Goal: Task Accomplishment & Management: Manage account settings

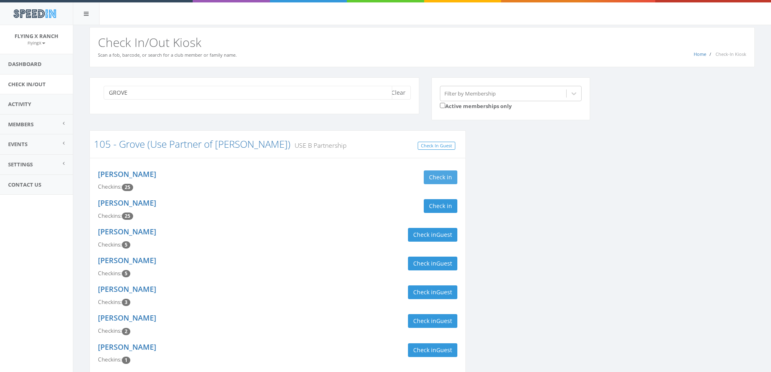
type input "GROVE"
drag, startPoint x: 430, startPoint y: 175, endPoint x: 435, endPoint y: 215, distance: 40.4
click at [430, 177] on button "Check in" at bounding box center [441, 177] width 34 height 14
click at [435, 209] on button "Check in" at bounding box center [441, 206] width 34 height 14
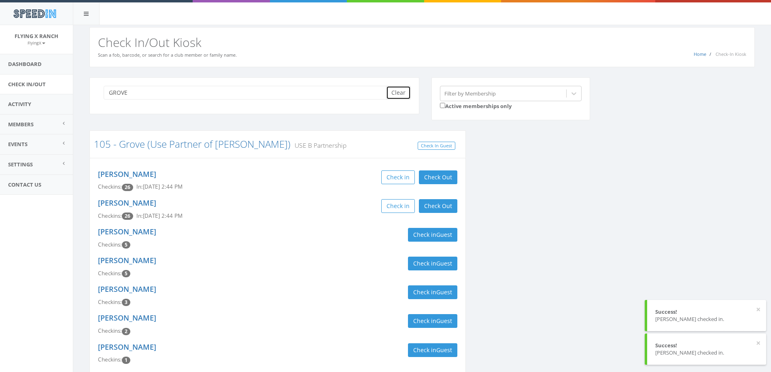
click at [398, 94] on button "Clear" at bounding box center [398, 93] width 25 height 14
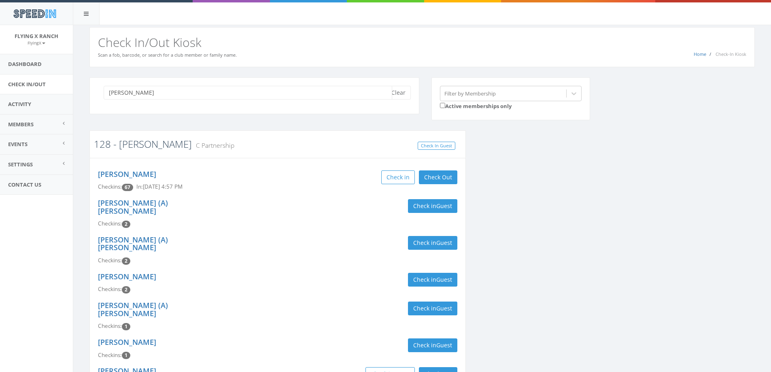
type input "SUTHERLAND"
click at [149, 146] on link "128 - [PERSON_NAME]" at bounding box center [143, 143] width 98 height 13
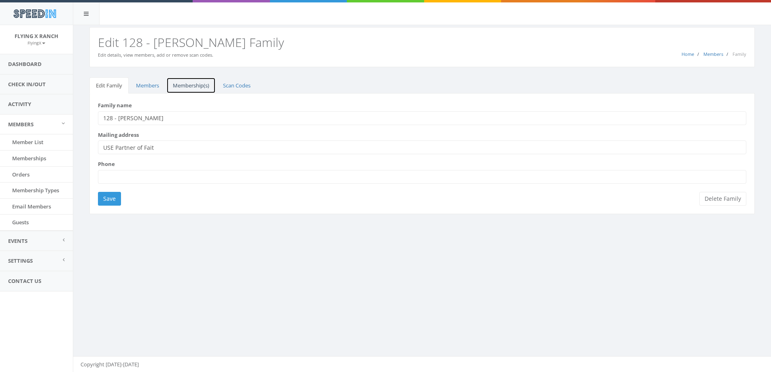
click at [184, 86] on link "Membership(s)" at bounding box center [190, 85] width 49 height 17
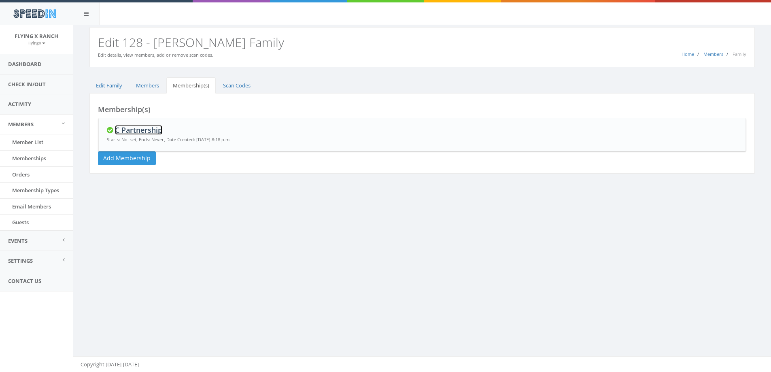
click at [128, 130] on link "C Partnership" at bounding box center [138, 130] width 47 height 10
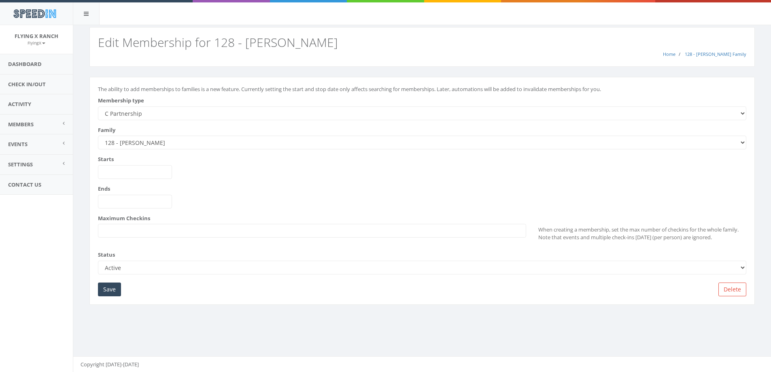
click at [144, 111] on select "--------- A Partnership C Partnership USE C Partnership USE A Partnership B Par…" at bounding box center [422, 113] width 649 height 14
click at [108, 291] on input "Save" at bounding box center [109, 290] width 23 height 14
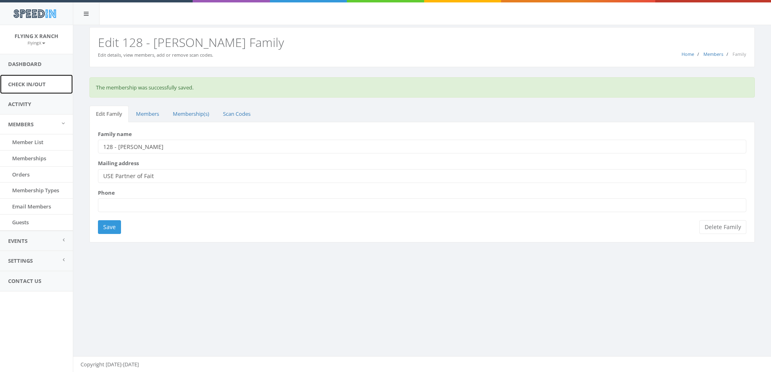
click at [40, 86] on link "Check In/Out" at bounding box center [36, 85] width 73 height 20
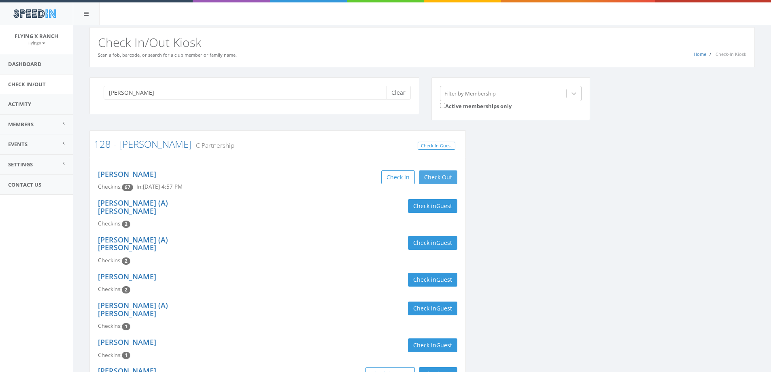
type input "[PERSON_NAME]"
click at [430, 176] on button "Check Out" at bounding box center [438, 177] width 38 height 14
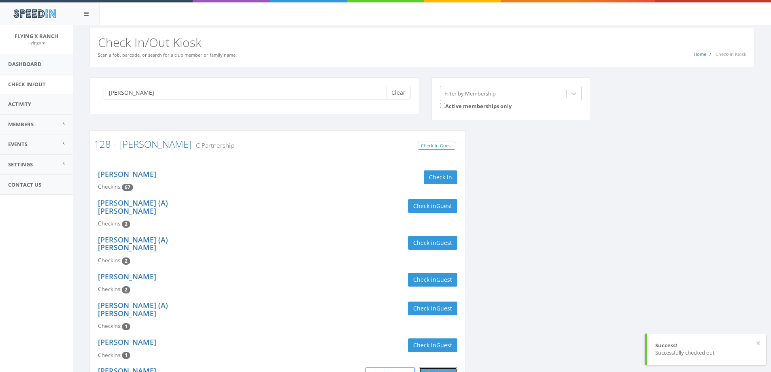
click at [443, 367] on button "Check Out" at bounding box center [438, 374] width 38 height 14
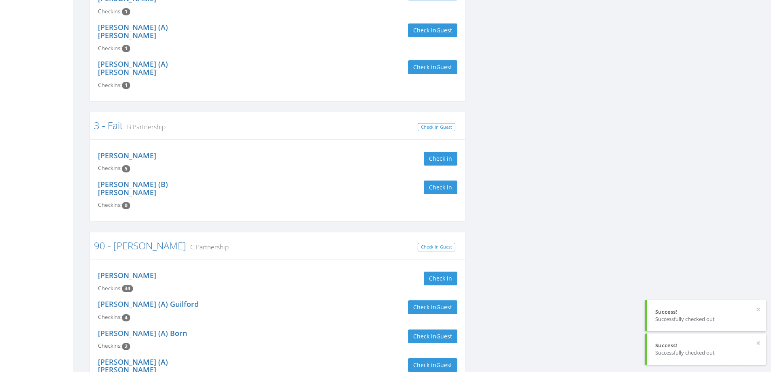
scroll to position [445, 0]
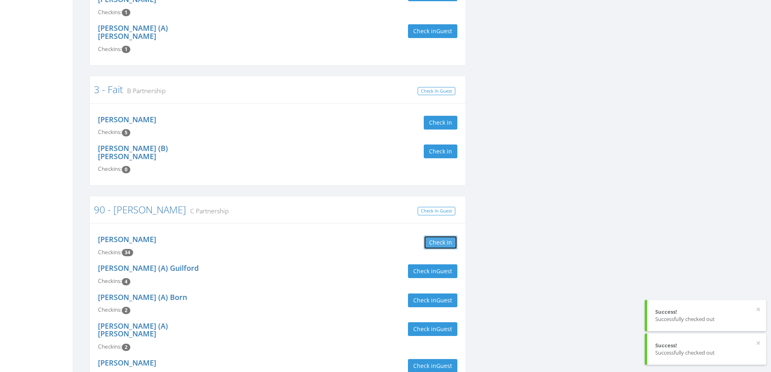
click at [451, 236] on button "Check in" at bounding box center [441, 243] width 34 height 14
click at [323, 232] on div "Leslie Sutherland Checkins: 35 In: Sep 30, 3:24 PM Check in Check Out Check Out" at bounding box center [278, 246] width 372 height 29
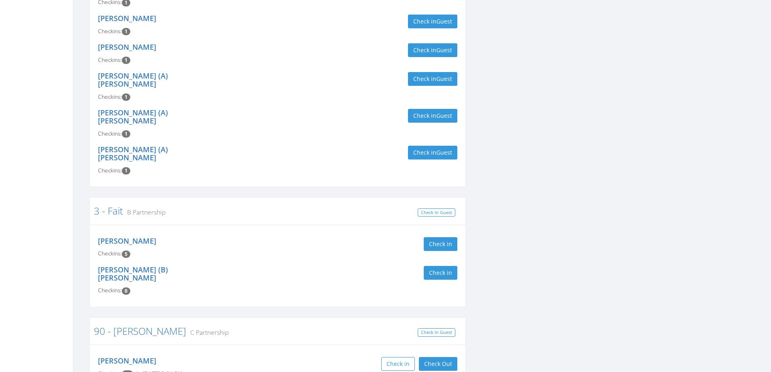
scroll to position [496, 0]
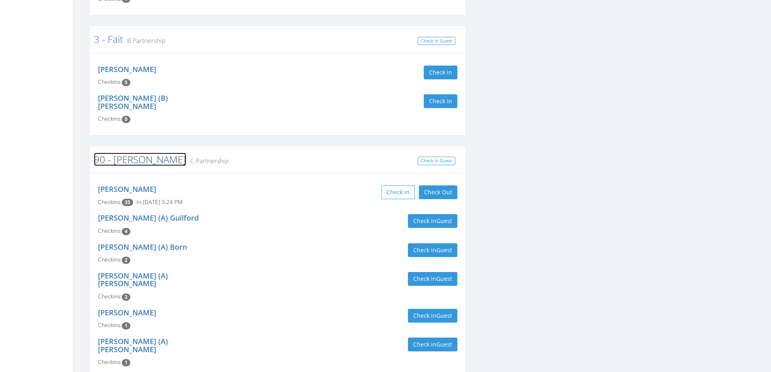
click at [136, 153] on link "90 - [PERSON_NAME]" at bounding box center [140, 159] width 92 height 13
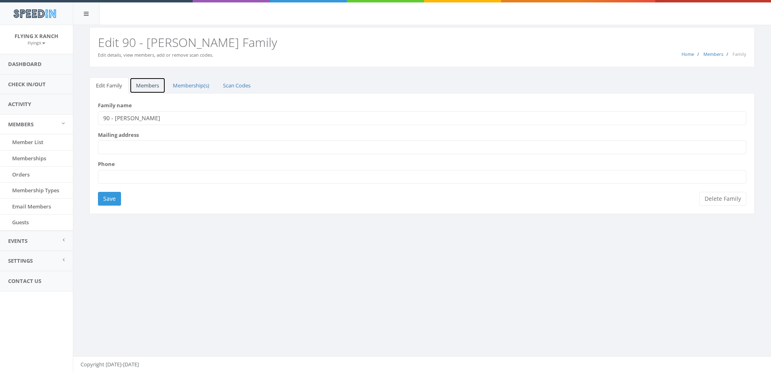
click at [149, 86] on link "Members" at bounding box center [148, 85] width 36 height 17
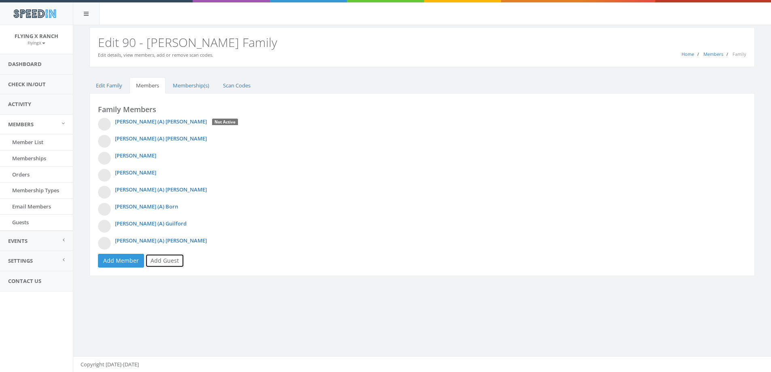
click at [166, 260] on link "Add Guest" at bounding box center [164, 261] width 39 height 14
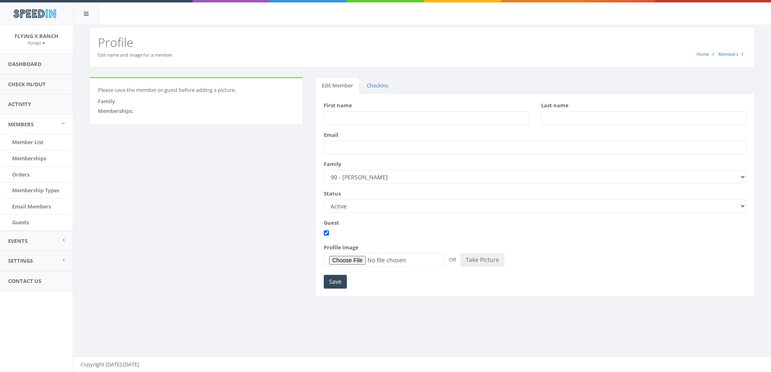
click at [369, 119] on input "First name" at bounding box center [426, 118] width 205 height 14
type input "Tim"
type input "Gonzalez"
click at [332, 282] on input "Save" at bounding box center [335, 282] width 23 height 14
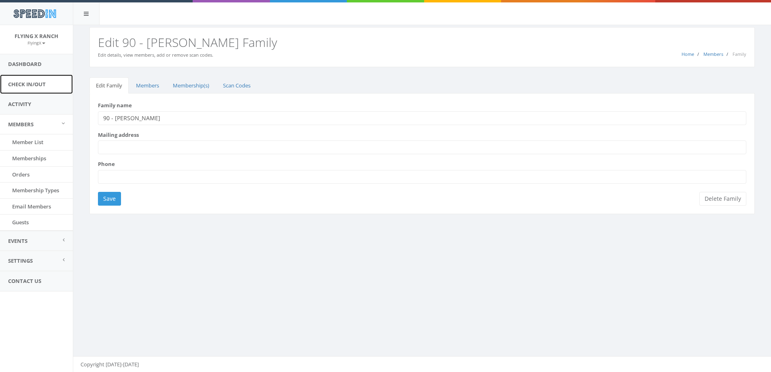
click at [40, 84] on link "Check In/Out" at bounding box center [36, 85] width 73 height 20
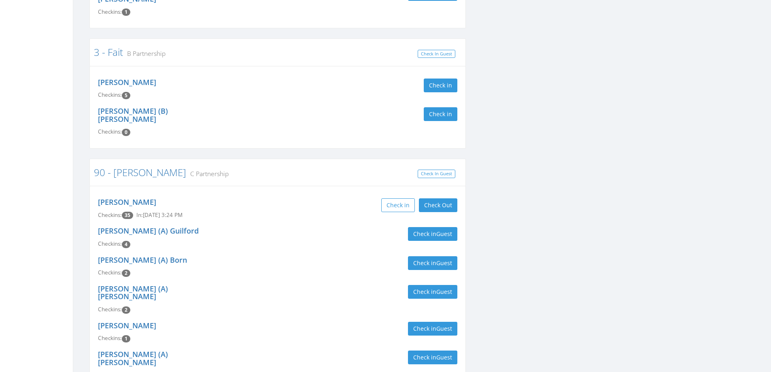
scroll to position [524, 0]
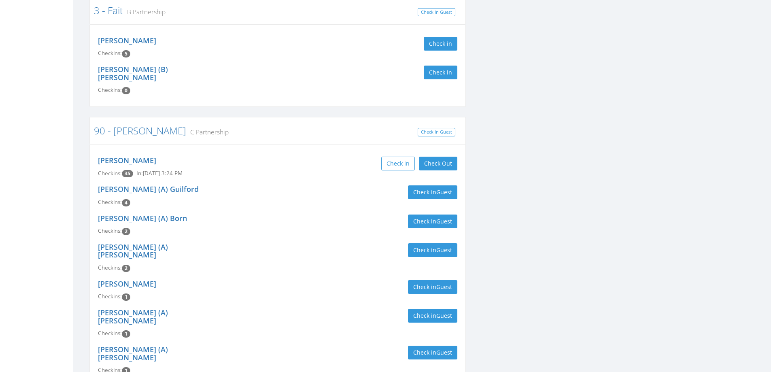
type input "[PERSON_NAME]"
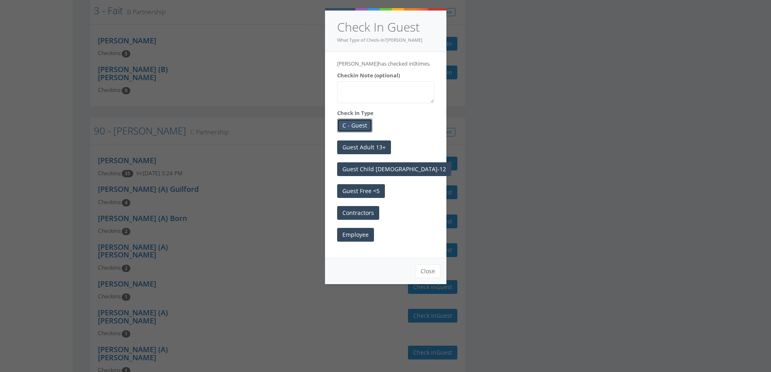
click at [347, 126] on button "C - Guest" at bounding box center [354, 126] width 35 height 14
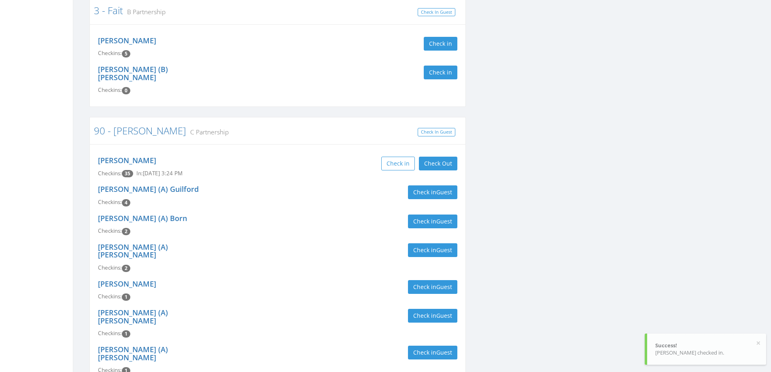
click at [310, 215] on div "Check in Guest" at bounding box center [371, 222] width 174 height 14
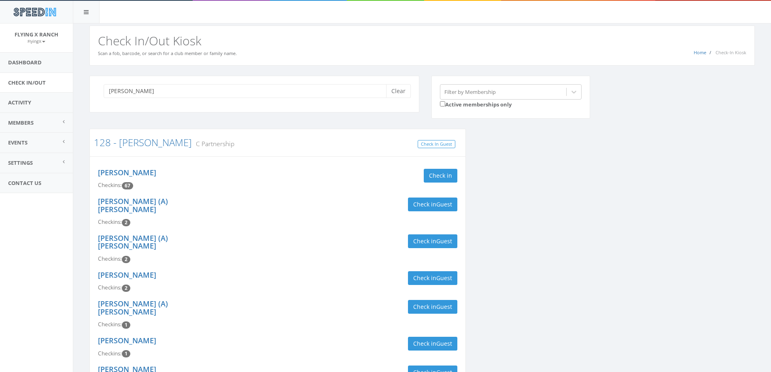
scroll to position [0, 0]
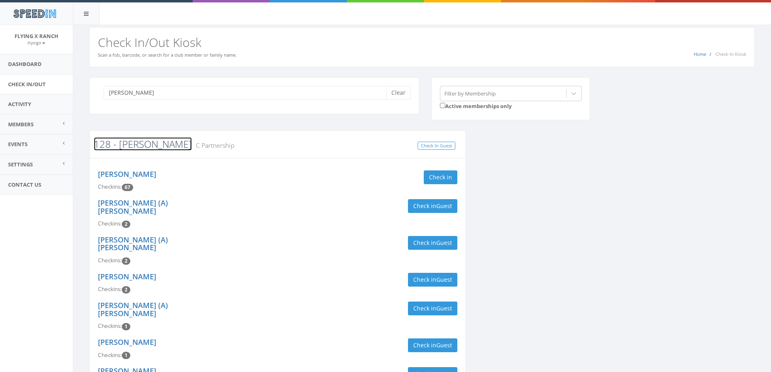
click at [149, 146] on link "128 - [PERSON_NAME]" at bounding box center [143, 143] width 98 height 13
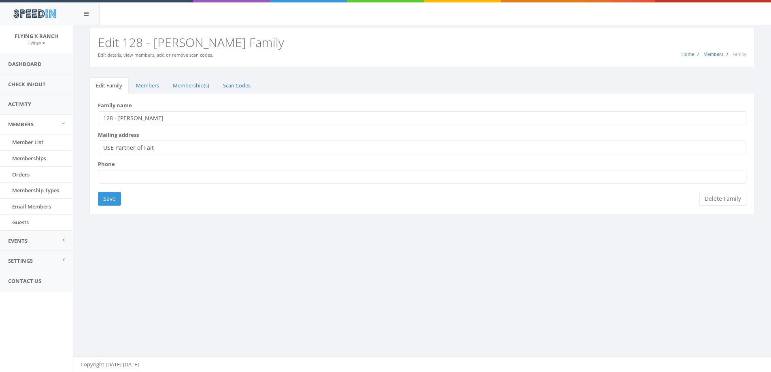
drag, startPoint x: 149, startPoint y: 120, endPoint x: 118, endPoint y: 125, distance: 31.6
click at [118, 125] on form "Family name 128 - [GEOGRAPHIC_DATA] Mailing address USE Partner of Fait Phone S…" at bounding box center [422, 154] width 649 height 104
type input "128 - Fait/[PERSON_NAME]"
click at [104, 202] on input "Save" at bounding box center [109, 199] width 23 height 14
click at [142, 87] on link "Members" at bounding box center [148, 85] width 36 height 17
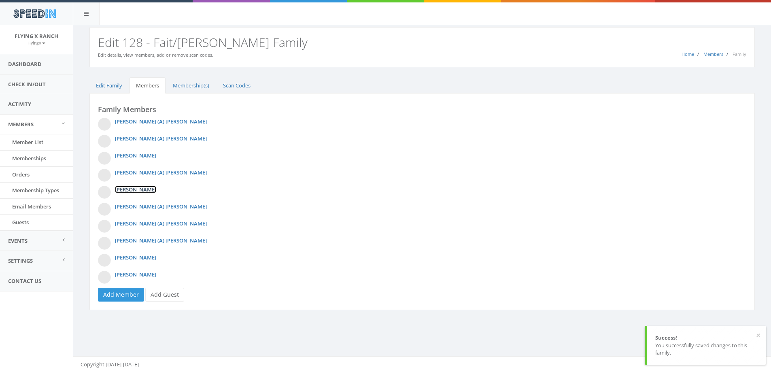
click at [124, 190] on link "[PERSON_NAME]" at bounding box center [135, 189] width 41 height 7
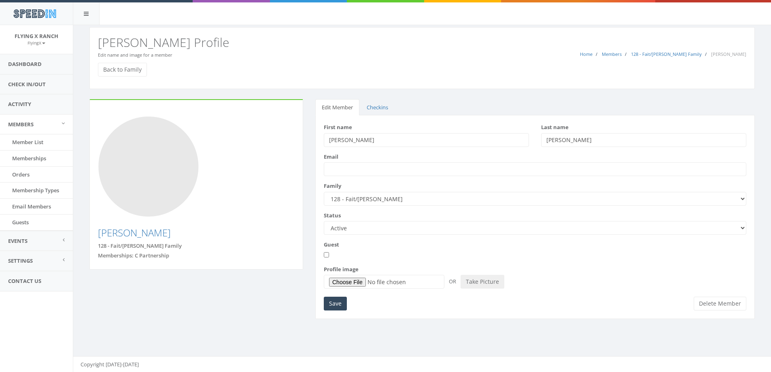
click at [369, 138] on input "[PERSON_NAME]" at bounding box center [426, 140] width 205 height 14
type input "[PERSON_NAME] (B)"
click at [335, 302] on input "Save" at bounding box center [335, 304] width 23 height 14
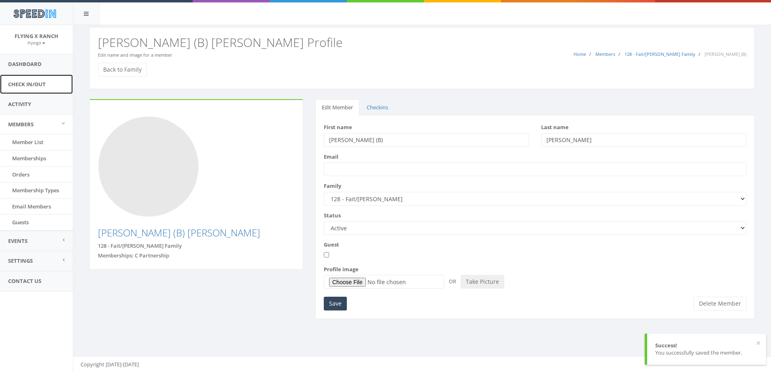
click at [34, 83] on link "Check In/Out" at bounding box center [36, 85] width 73 height 20
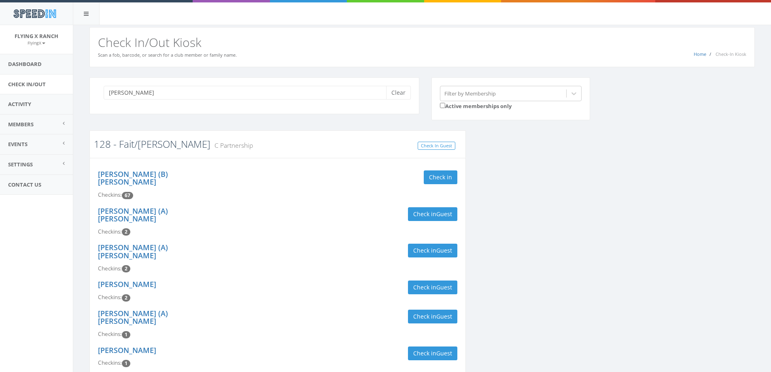
type input "[PERSON_NAME]"
click at [153, 147] on link "128 - Fait/[PERSON_NAME]" at bounding box center [152, 143] width 117 height 13
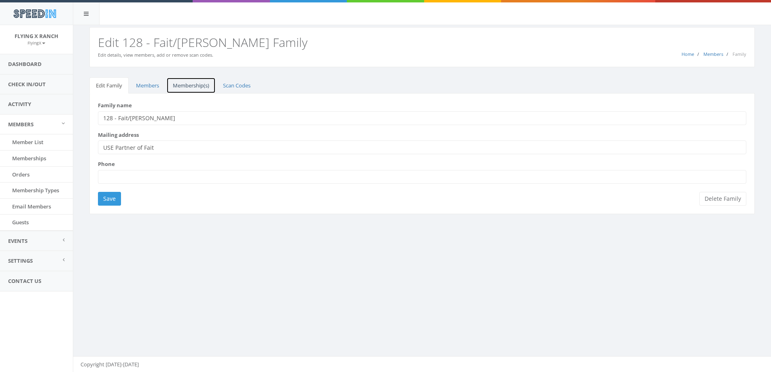
click at [189, 82] on link "Membership(s)" at bounding box center [190, 85] width 49 height 17
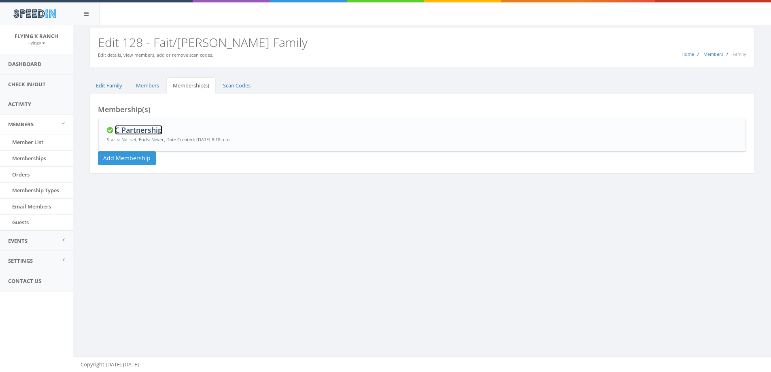
click at [135, 130] on link "C Partnership" at bounding box center [138, 130] width 47 height 10
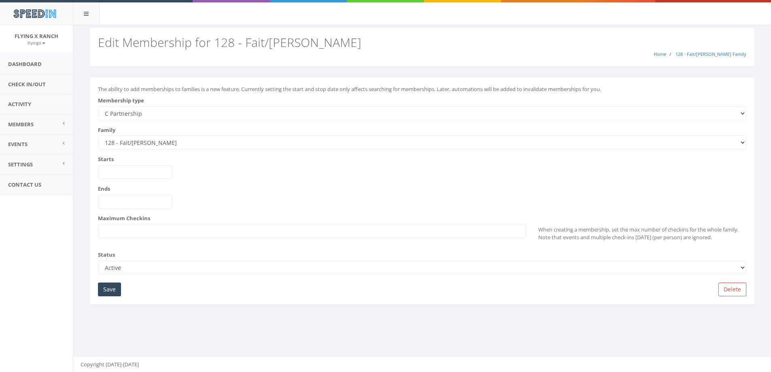
click at [137, 111] on select "--------- A Partnership C Partnership USE C Partnership USE A Partnership B Par…" at bounding box center [422, 113] width 649 height 14
select select "5"
click at [98, 106] on select "--------- A Partnership C Partnership USE C Partnership USE A Partnership B Par…" at bounding box center [422, 113] width 649 height 14
click at [106, 286] on input "Save" at bounding box center [109, 290] width 23 height 14
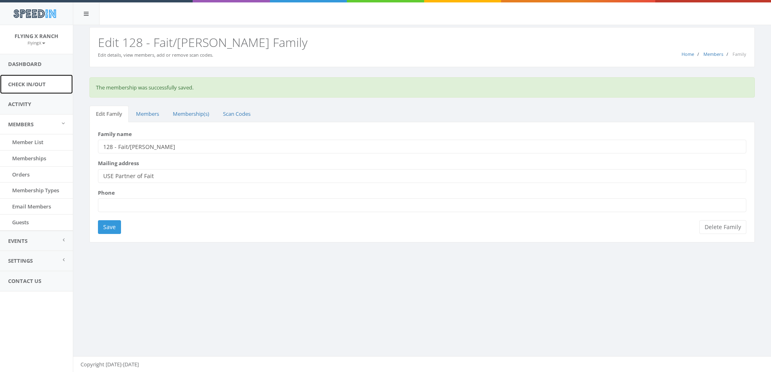
click at [31, 84] on link "Check In/Out" at bounding box center [36, 85] width 73 height 20
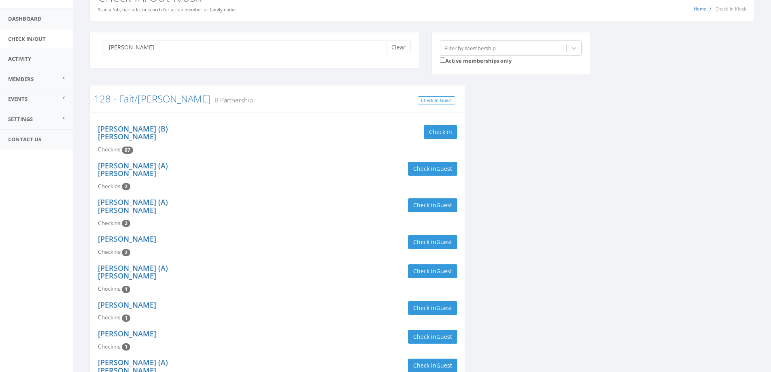
scroll to position [40, 0]
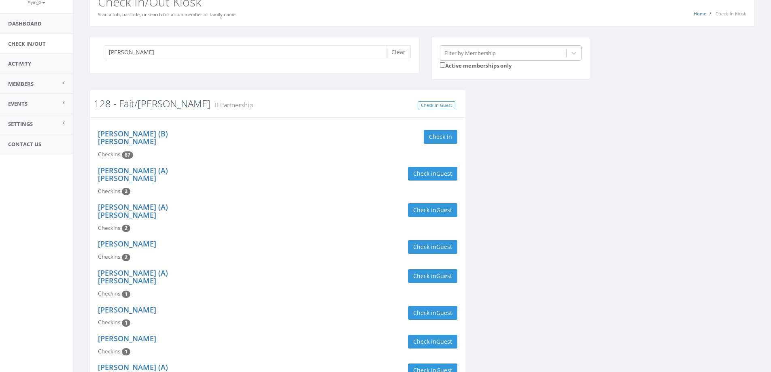
type input "sutherland"
click at [152, 103] on link "128 - Fait/[PERSON_NAME]" at bounding box center [152, 103] width 117 height 13
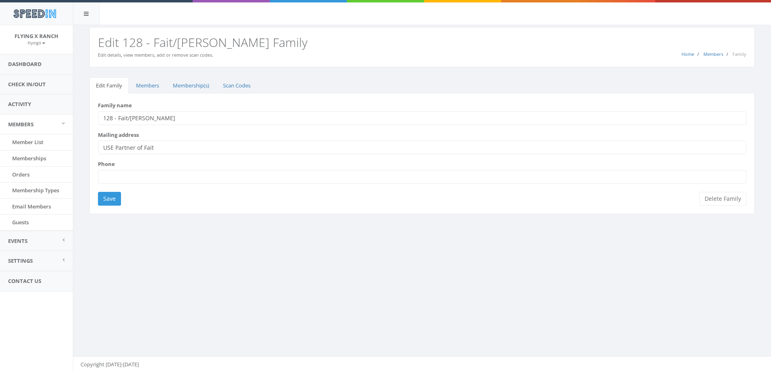
drag, startPoint x: 163, startPoint y: 120, endPoint x: 128, endPoint y: 121, distance: 34.8
click at [128, 121] on input "128 - Fait/[PERSON_NAME]" at bounding box center [422, 118] width 649 height 14
type input "128 - Fait"
click at [103, 201] on input "Save" at bounding box center [109, 199] width 23 height 14
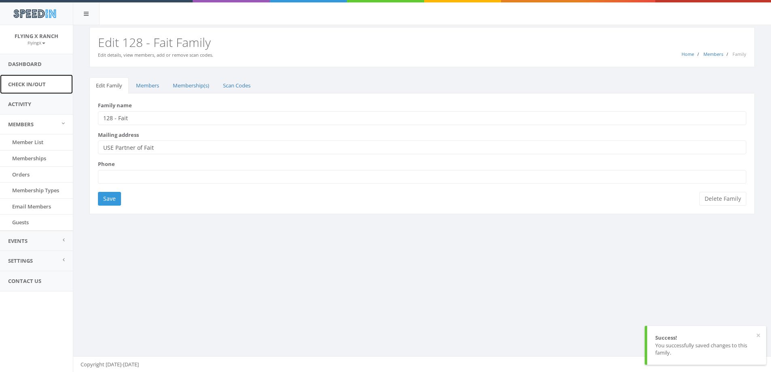
click at [42, 85] on link "Check In/Out" at bounding box center [36, 85] width 73 height 20
